Goal: Obtain resource: Download file/media

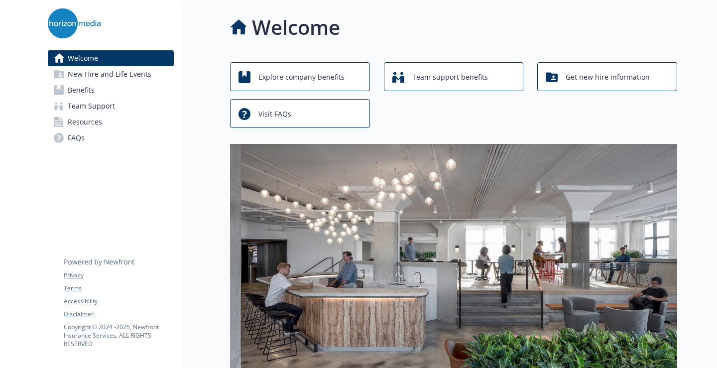
click at [124, 88] on link "Benefits" at bounding box center [111, 90] width 126 height 16
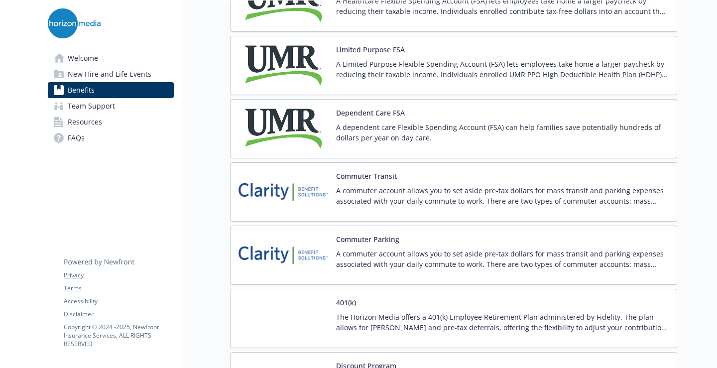
scroll to position [1523, 0]
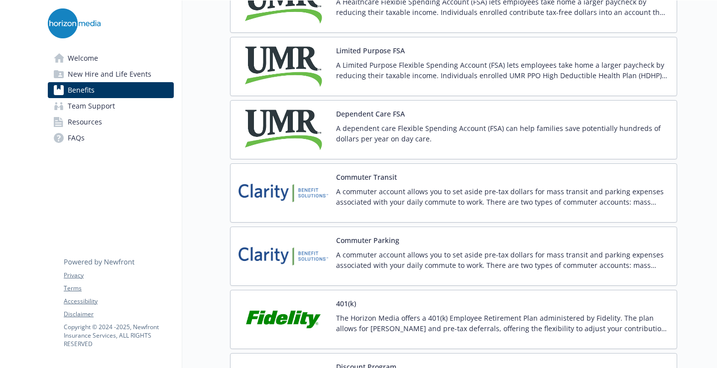
click at [401, 127] on p "A dependent care Flexible Spending Account (FSA) can help families save potenti…" at bounding box center [502, 133] width 333 height 21
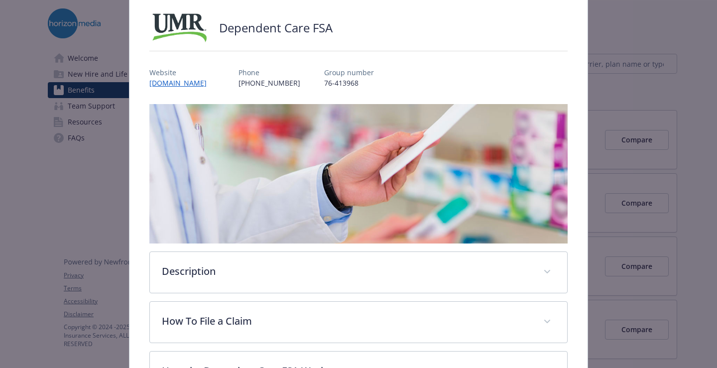
scroll to position [204, 0]
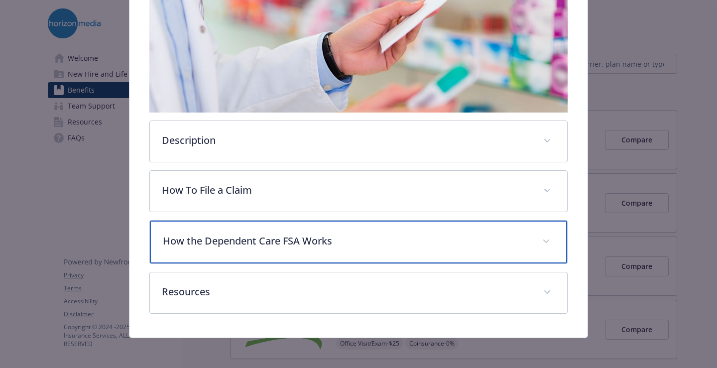
click at [273, 246] on p "How the Dependent Care FSA Works" at bounding box center [347, 241] width 368 height 15
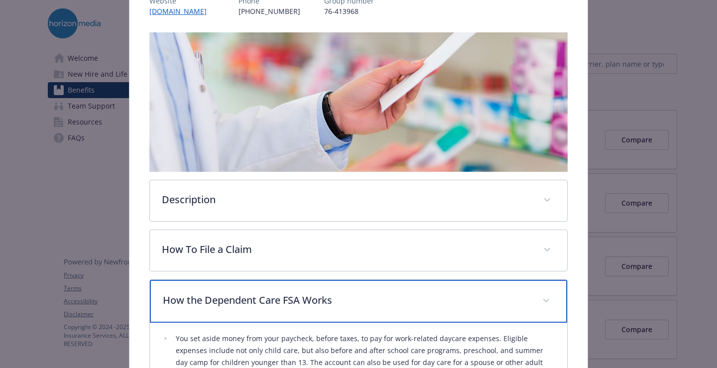
scroll to position [0, 0]
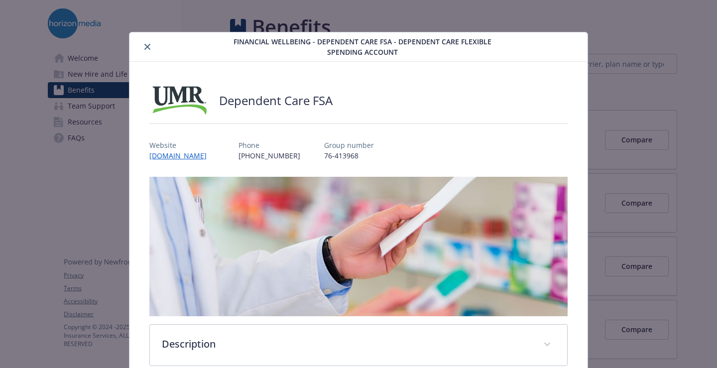
click at [146, 47] on icon "close" at bounding box center [147, 47] width 6 height 6
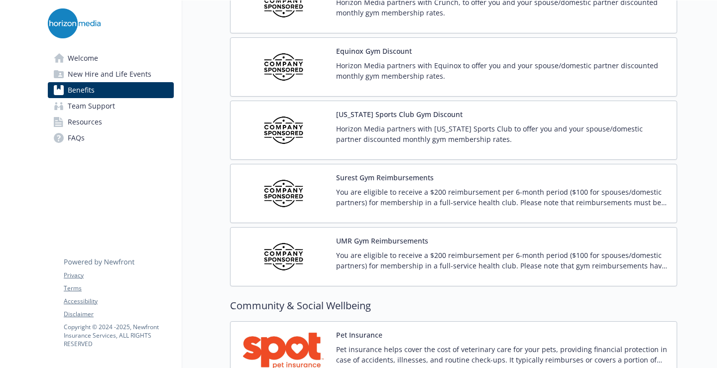
scroll to position [2377, 0]
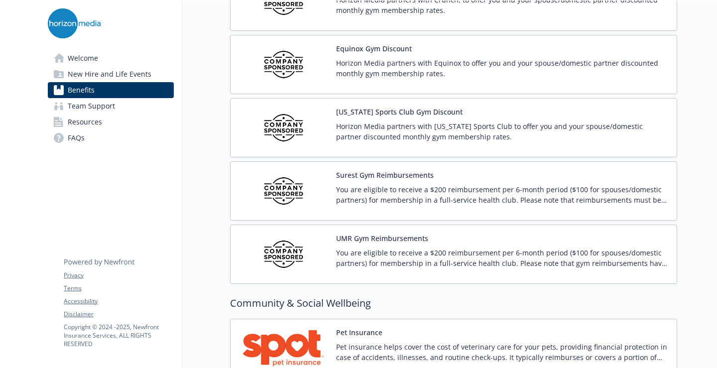
click at [398, 186] on p "You are eligible to receive a $200 reimbursement per 6-month period ($100 for s…" at bounding box center [502, 194] width 333 height 21
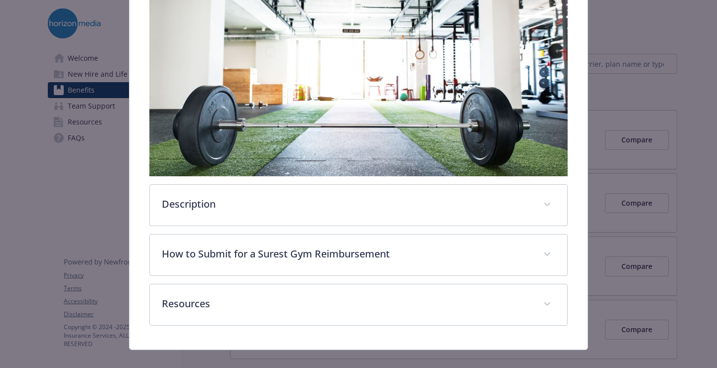
scroll to position [195, 0]
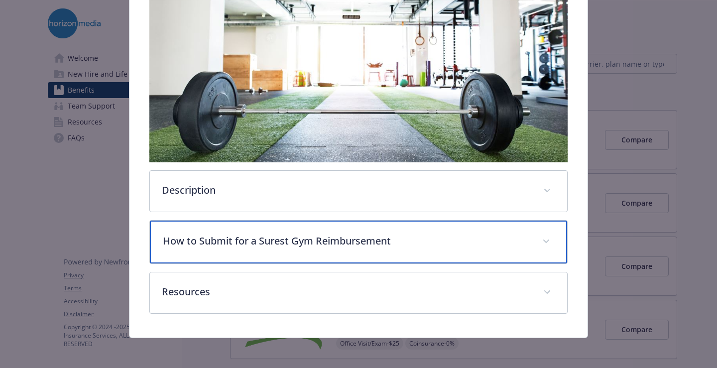
click at [298, 230] on div "How to Submit for a Surest Gym Reimbursement" at bounding box center [359, 242] width 418 height 43
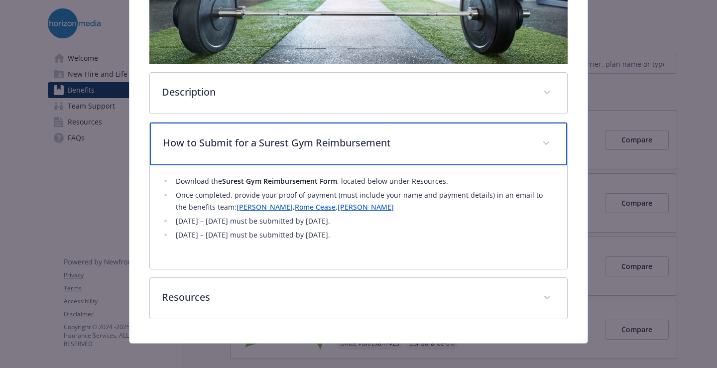
scroll to position [299, 0]
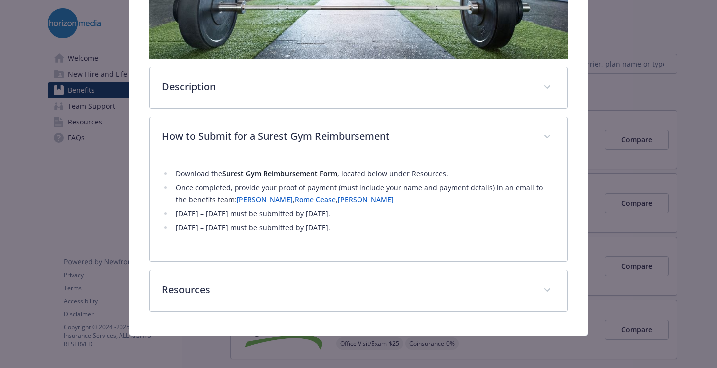
click at [252, 199] on link "[PERSON_NAME]" at bounding box center [265, 199] width 56 height 9
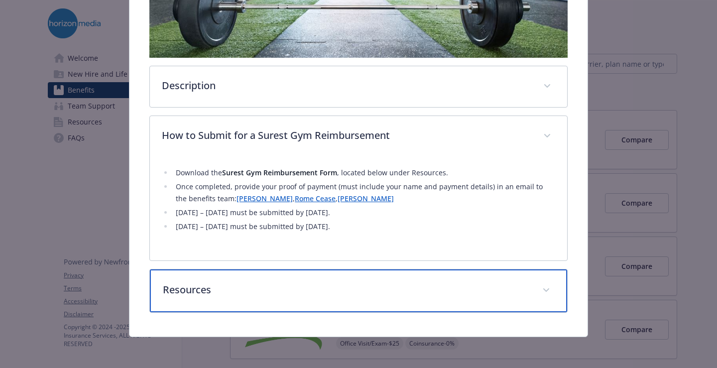
click at [191, 284] on p "Resources" at bounding box center [347, 290] width 368 height 15
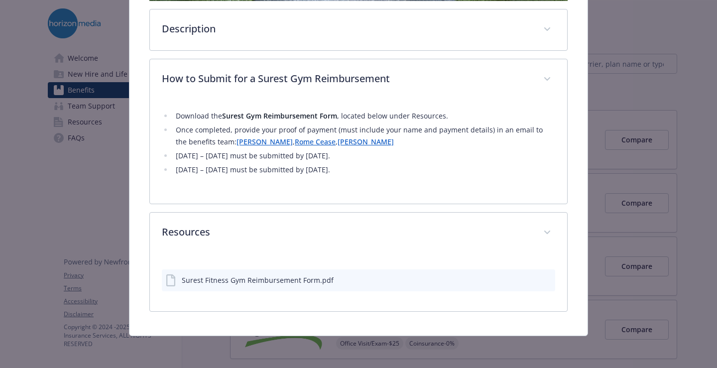
scroll to position [357, 0]
click at [530, 278] on icon "download file" at bounding box center [529, 279] width 6 height 6
click at [532, 282] on icon "download file" at bounding box center [530, 280] width 8 height 8
click at [338, 277] on div "Surest Fitness Gym Reimbursement Form.pdf Download file Download file" at bounding box center [359, 281] width 394 height 22
